Goal: Task Accomplishment & Management: Use online tool/utility

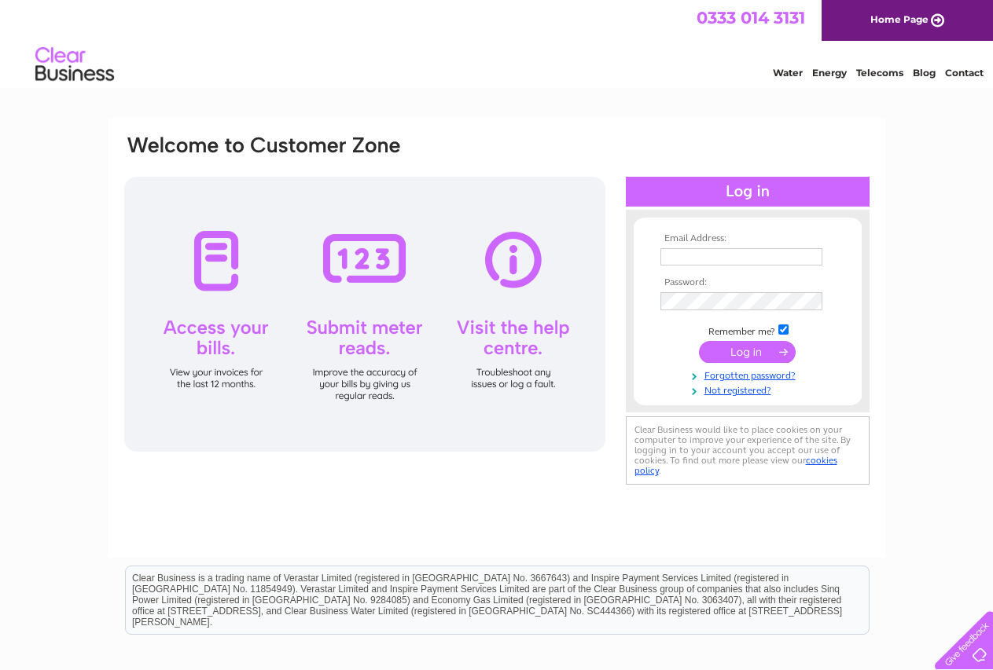
click at [754, 255] on input "text" at bounding box center [741, 256] width 162 height 17
click at [754, 255] on input "text" at bounding box center [741, 257] width 163 height 19
type input "thebookery@inkspotandsilverleaf.co.uk"
click at [699, 343] on input "submit" at bounding box center [747, 354] width 97 height 22
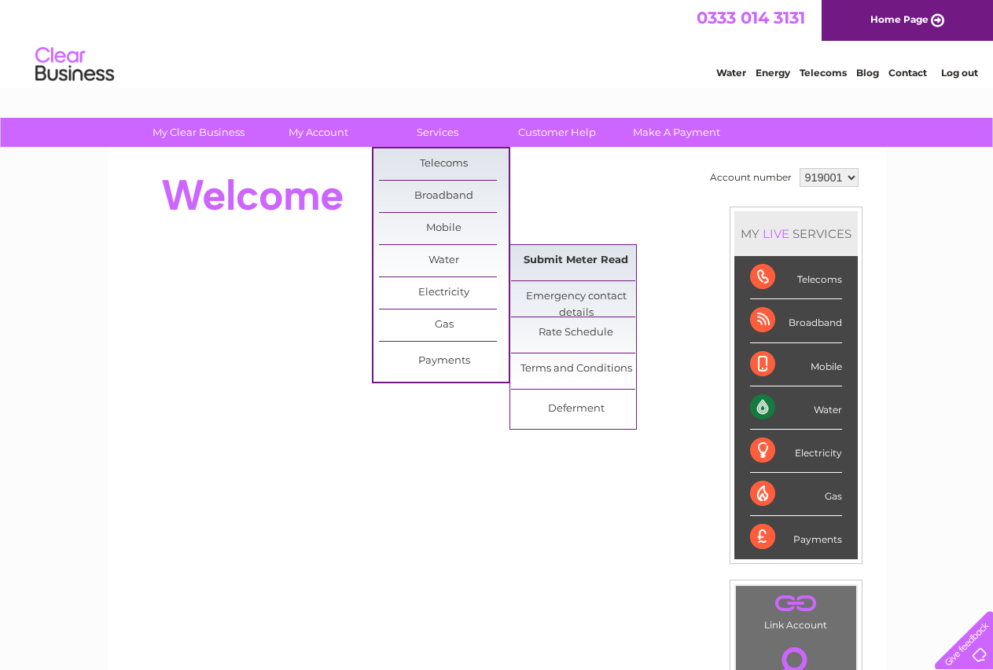
click at [560, 255] on link "Submit Meter Read" at bounding box center [576, 260] width 130 height 31
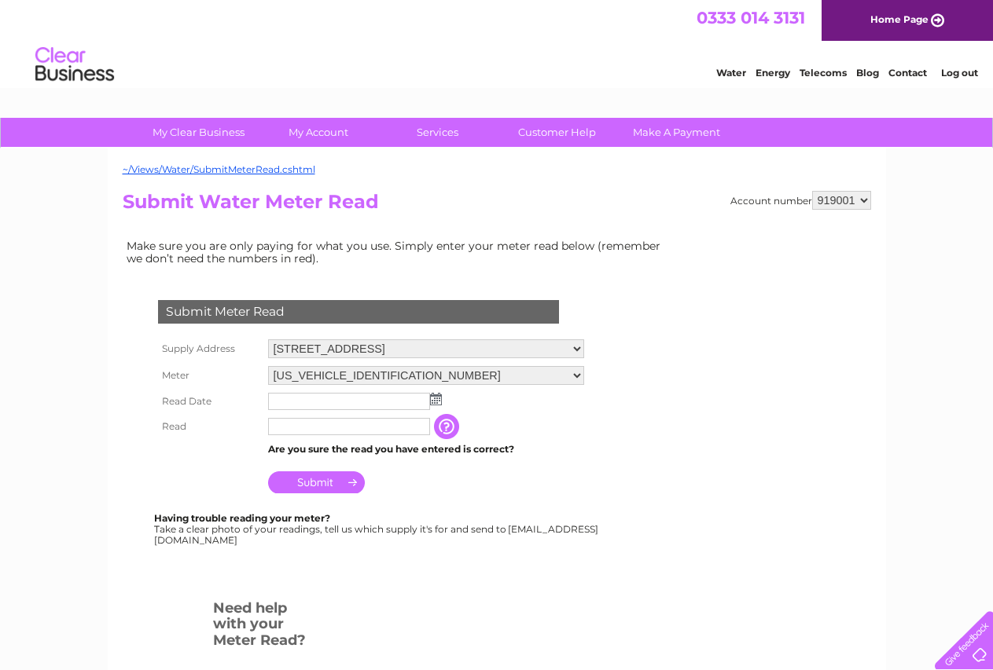
click at [432, 402] on img at bounding box center [436, 399] width 12 height 13
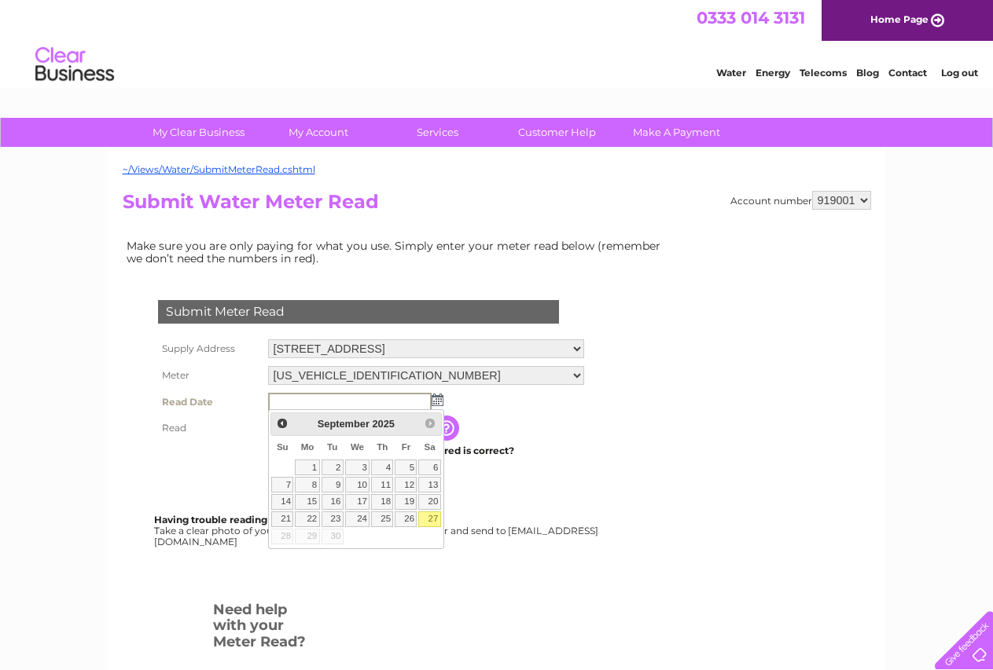
click at [434, 516] on link "27" at bounding box center [429, 520] width 22 height 16
type input "2025/09/27"
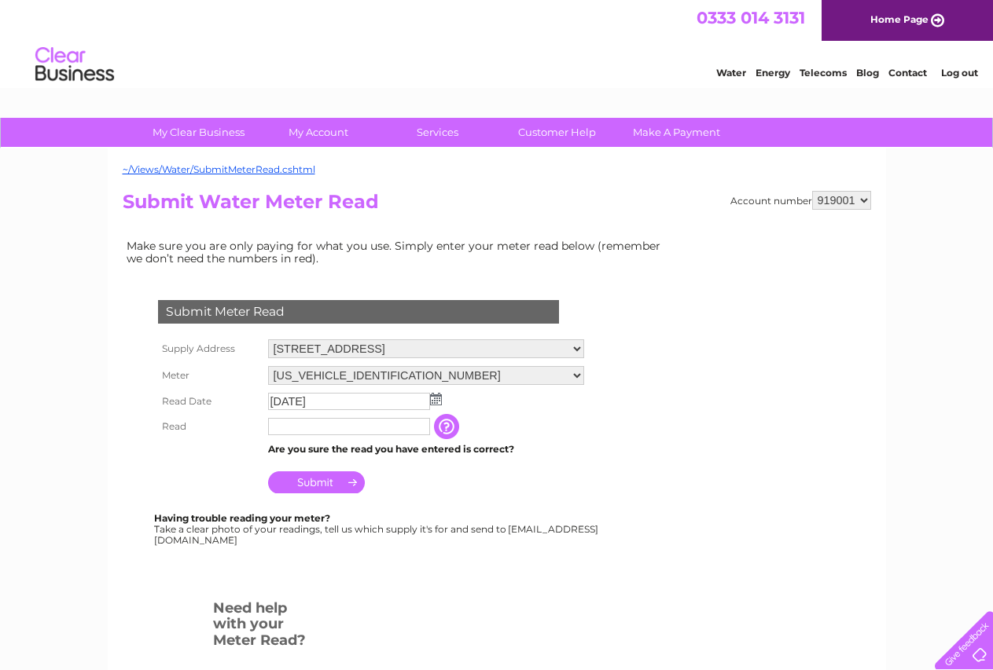
click at [376, 429] on input "text" at bounding box center [349, 426] width 162 height 17
click at [376, 429] on input "text" at bounding box center [349, 427] width 163 height 19
type input "00017"
click at [320, 480] on input "Submit" at bounding box center [316, 483] width 97 height 22
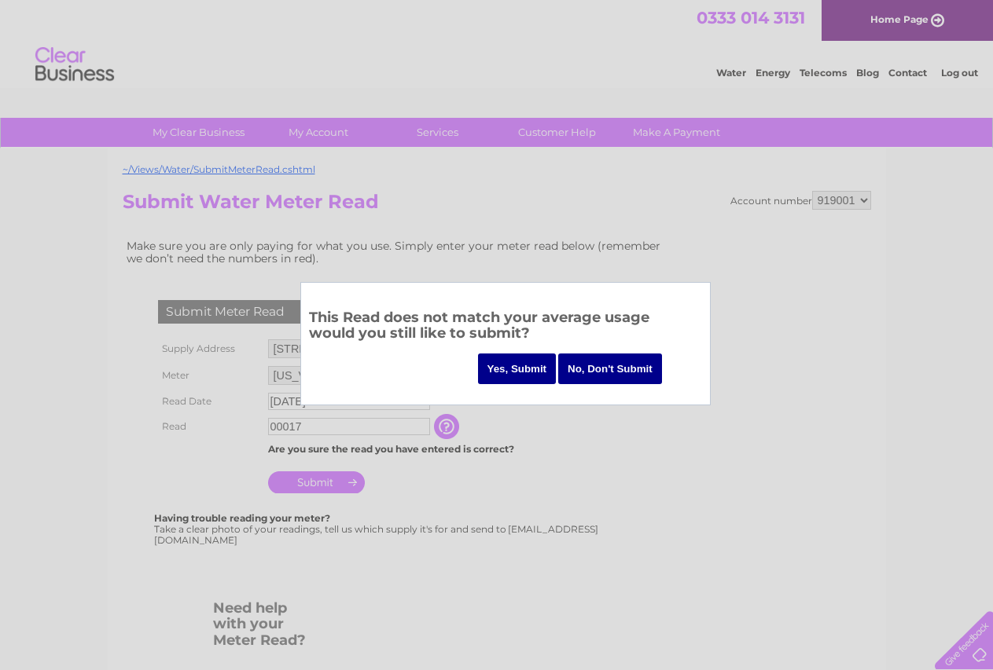
click at [527, 364] on input "Yes, Submit" at bounding box center [517, 369] width 79 height 31
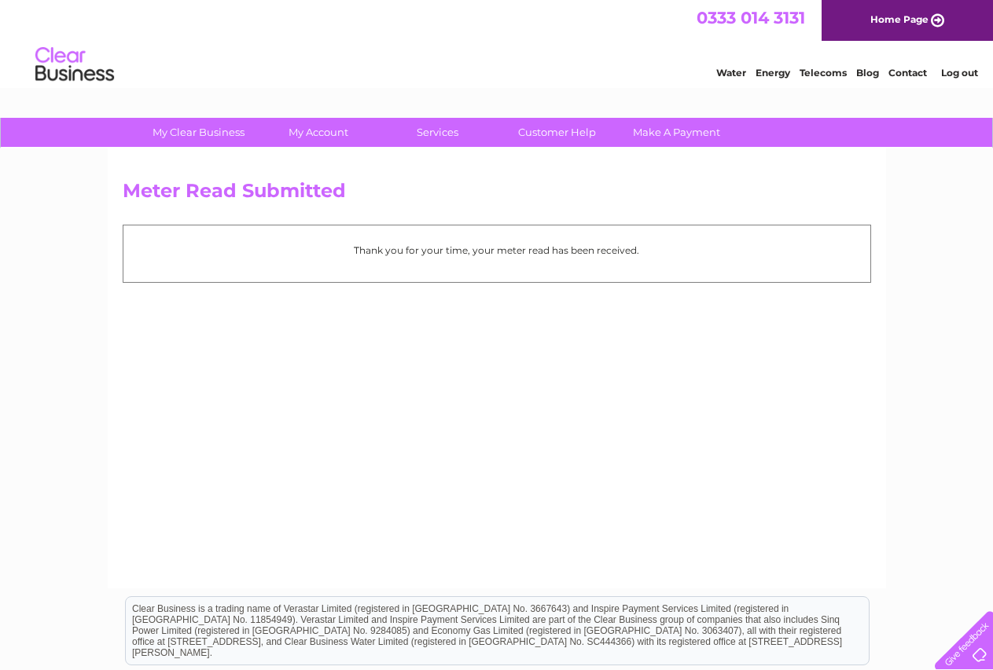
click at [972, 79] on link "Log out" at bounding box center [959, 73] width 37 height 12
